Goal: Information Seeking & Learning: Understand process/instructions

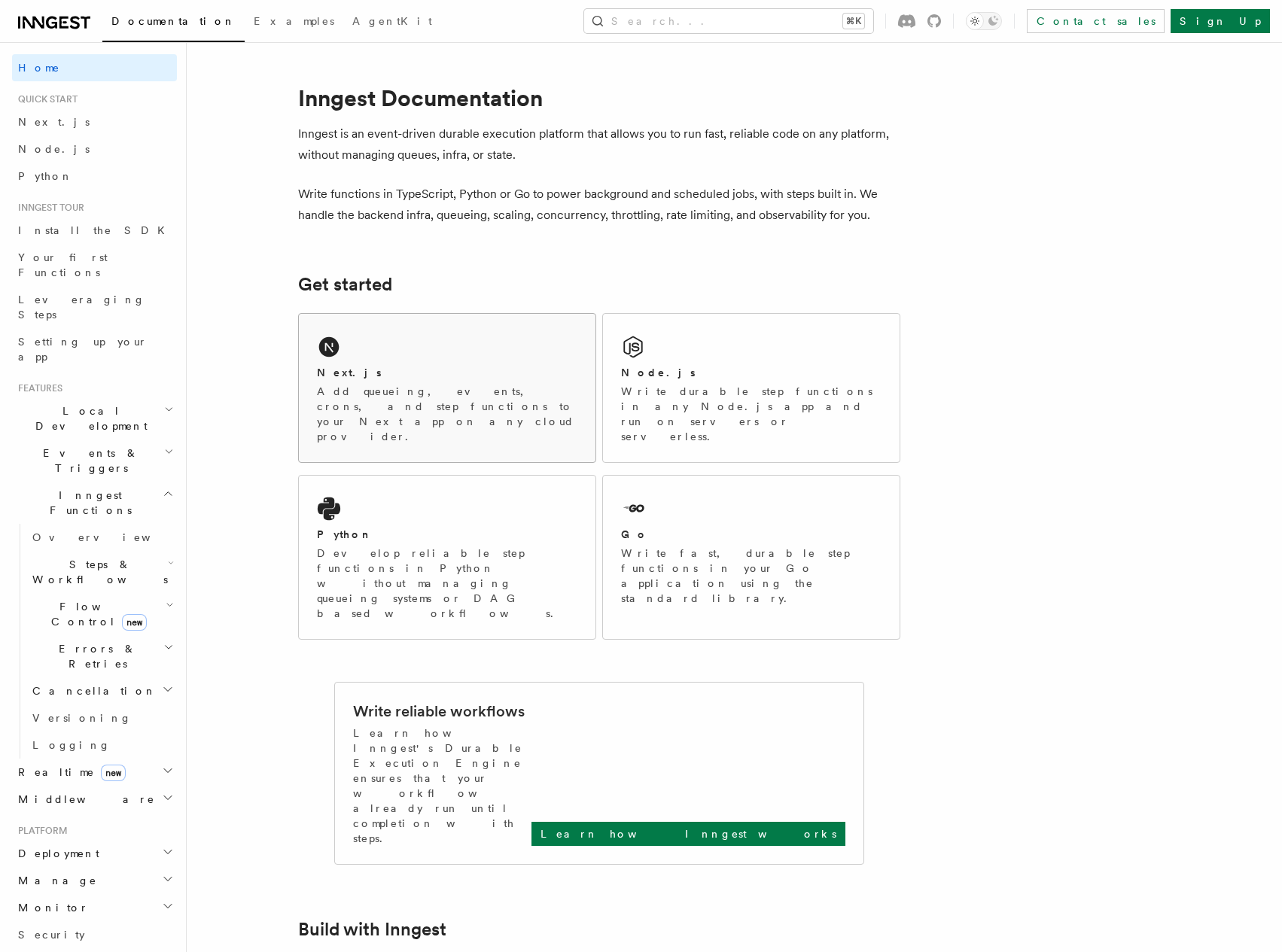
click at [449, 365] on div "Next.js" at bounding box center [447, 373] width 261 height 16
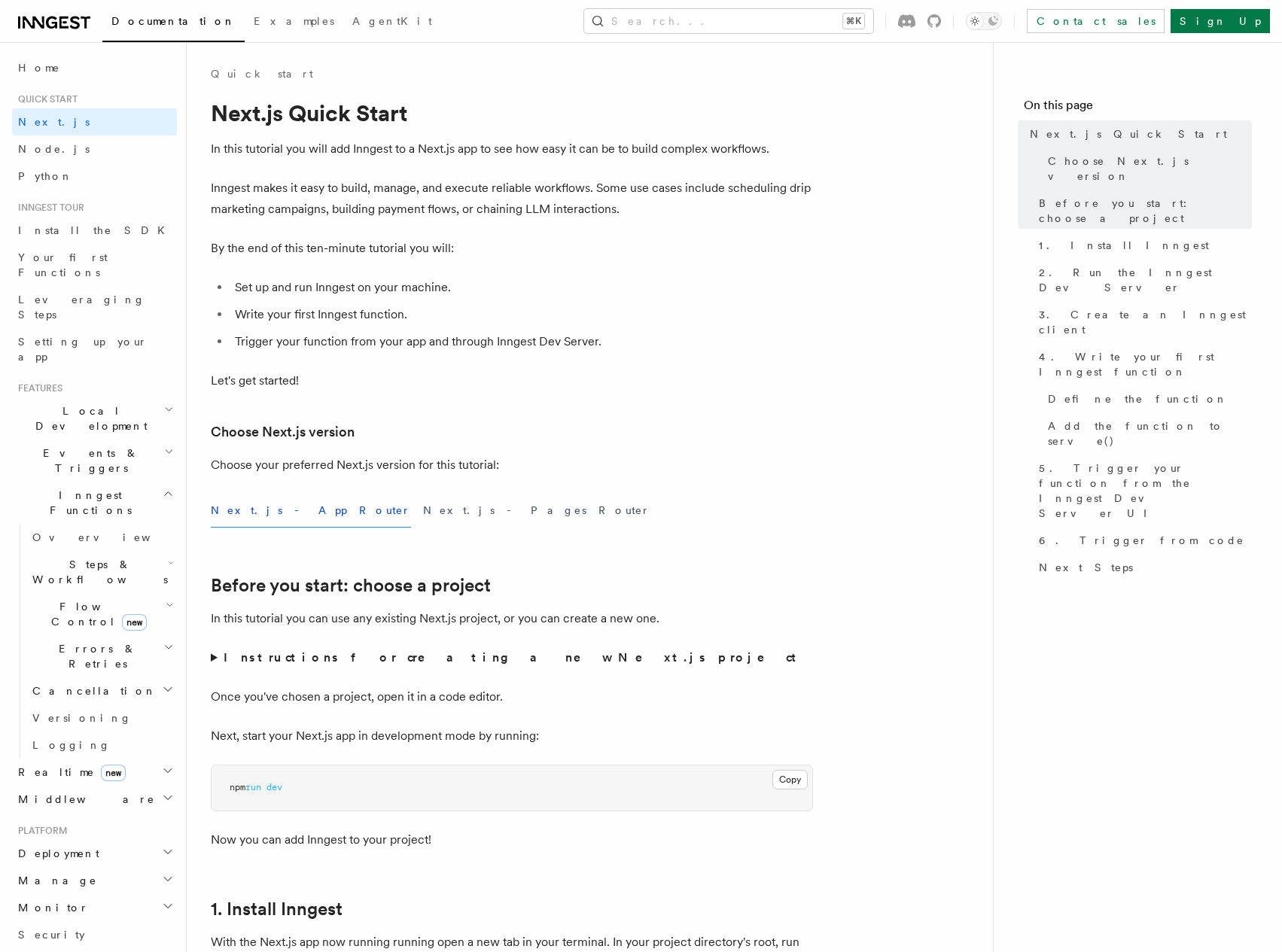
click at [737, 383] on p "Let's get started!" at bounding box center [512, 381] width 603 height 21
